Goal: Task Accomplishment & Management: Manage account settings

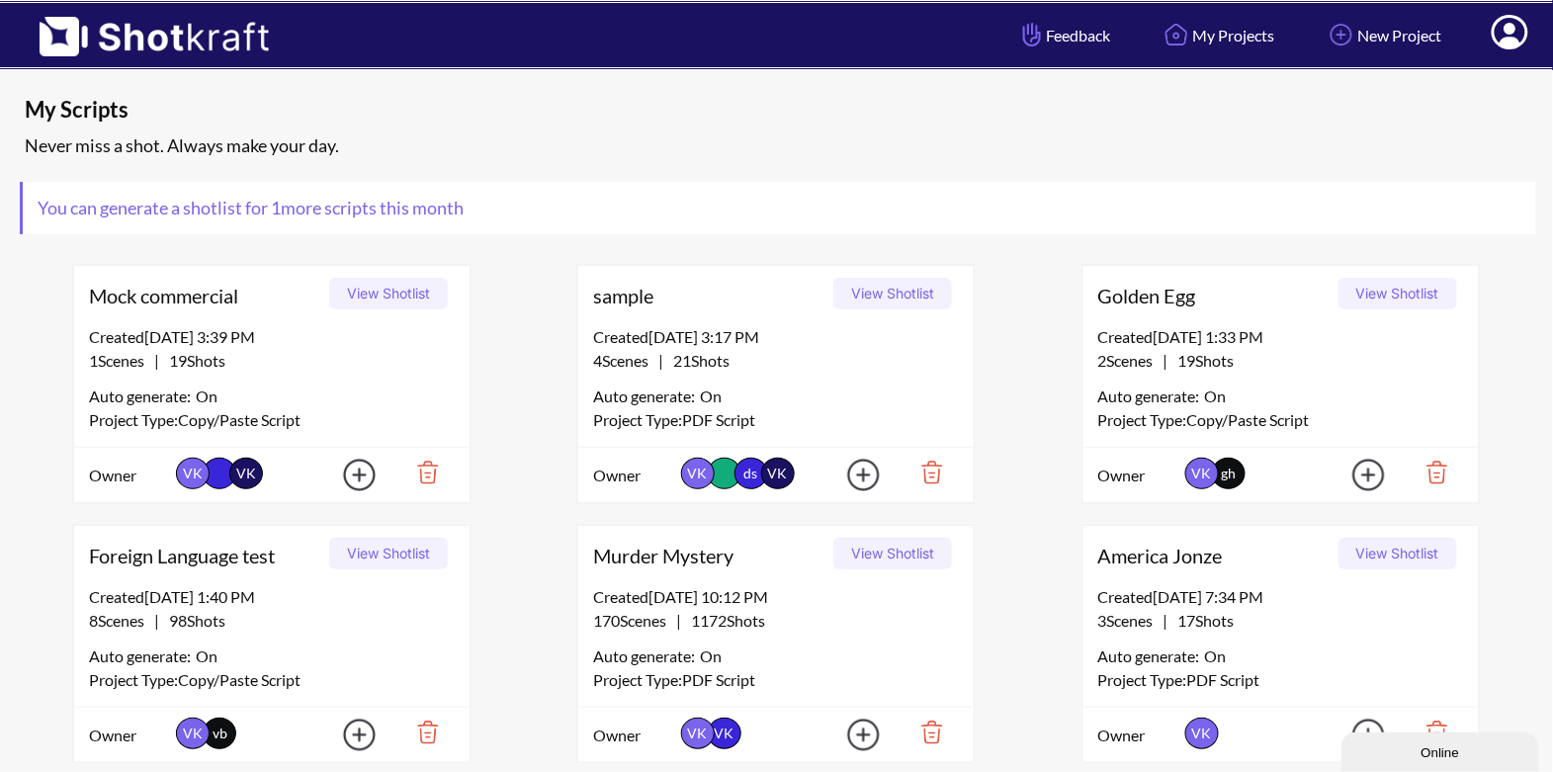
click at [1511, 38] on icon at bounding box center [1509, 35] width 21 height 24
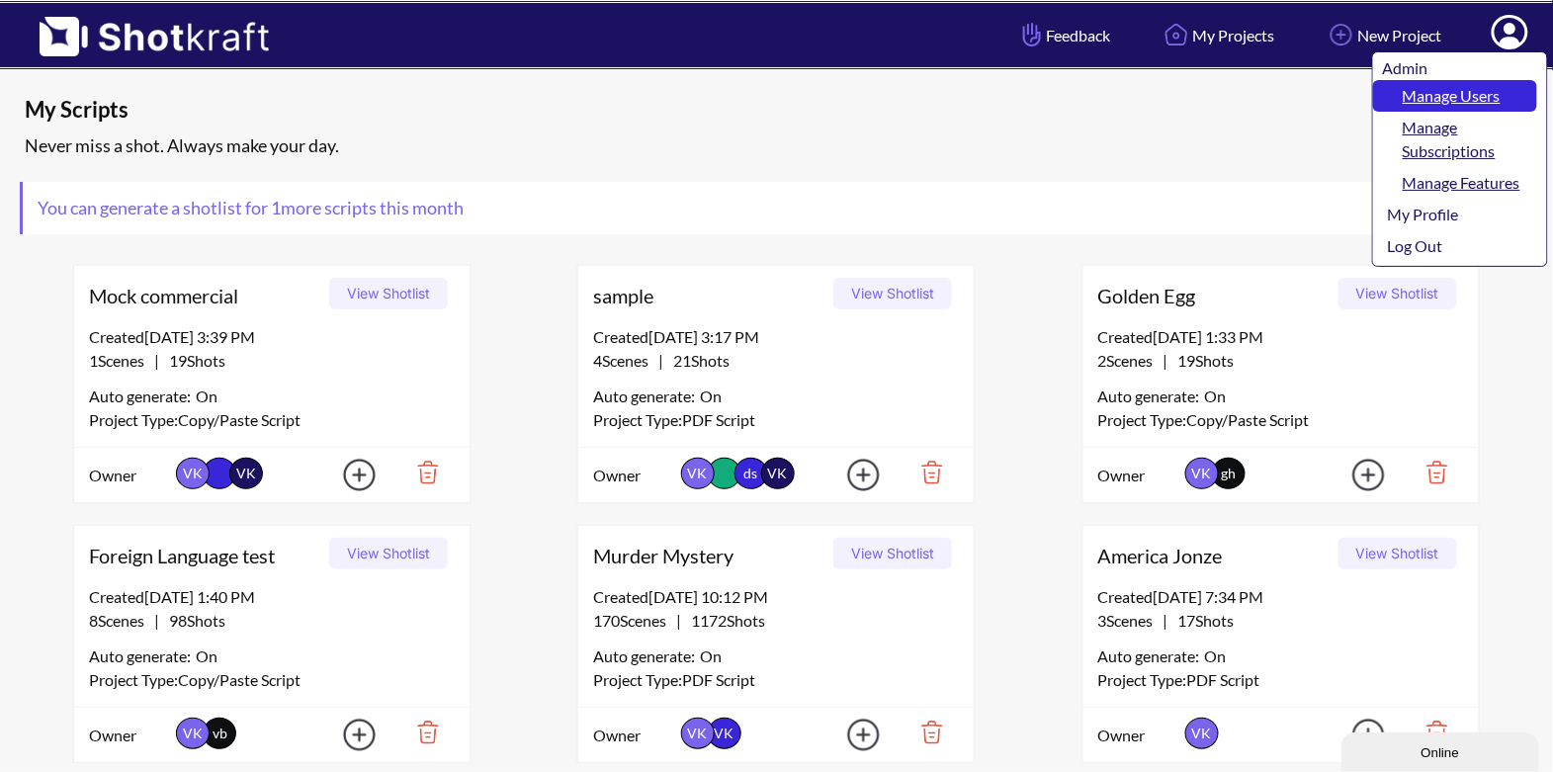
click at [1471, 93] on link "Manage Users" at bounding box center [1455, 96] width 164 height 32
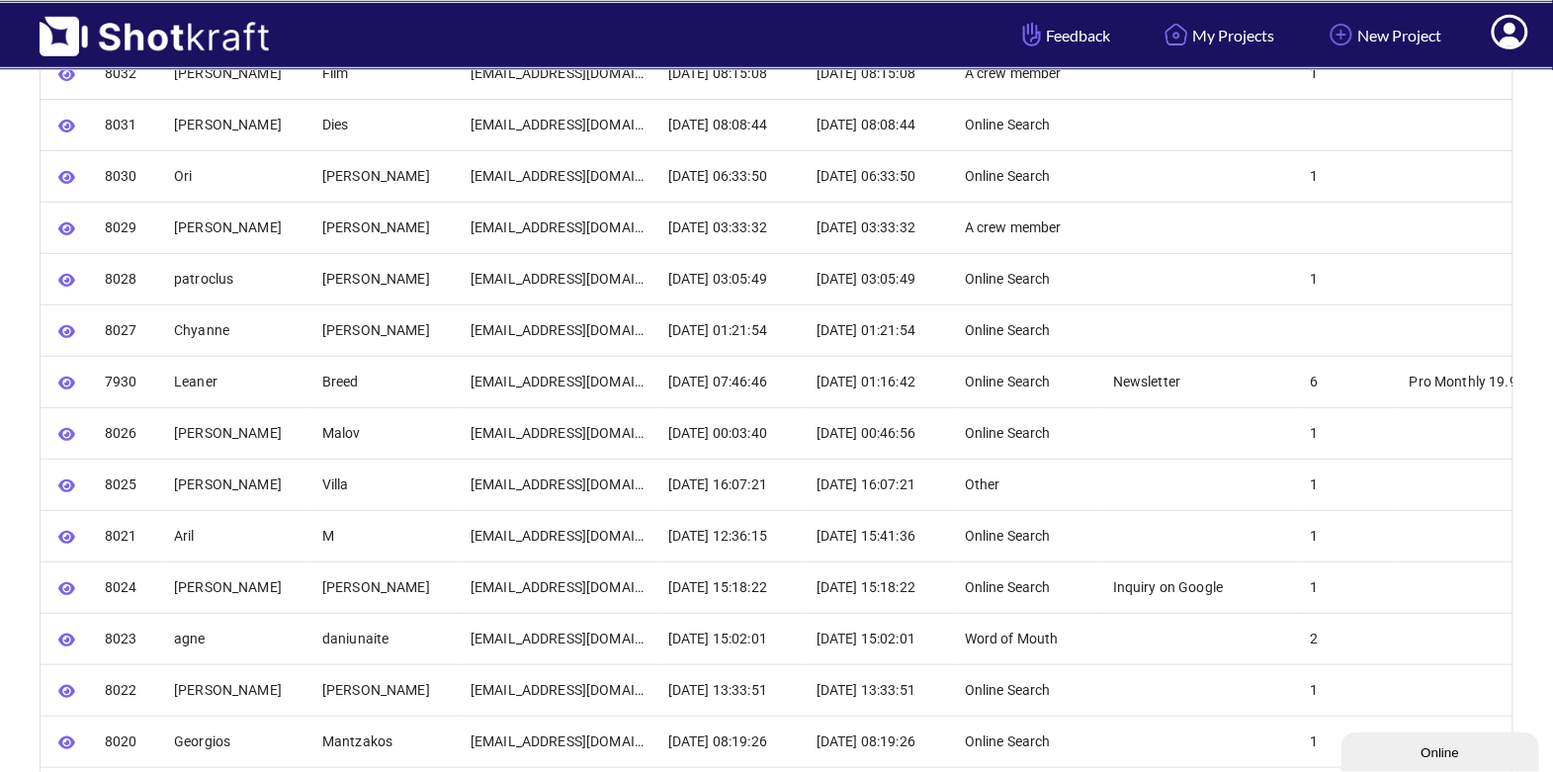
scroll to position [386, 0]
